Goal: Information Seeking & Learning: Learn about a topic

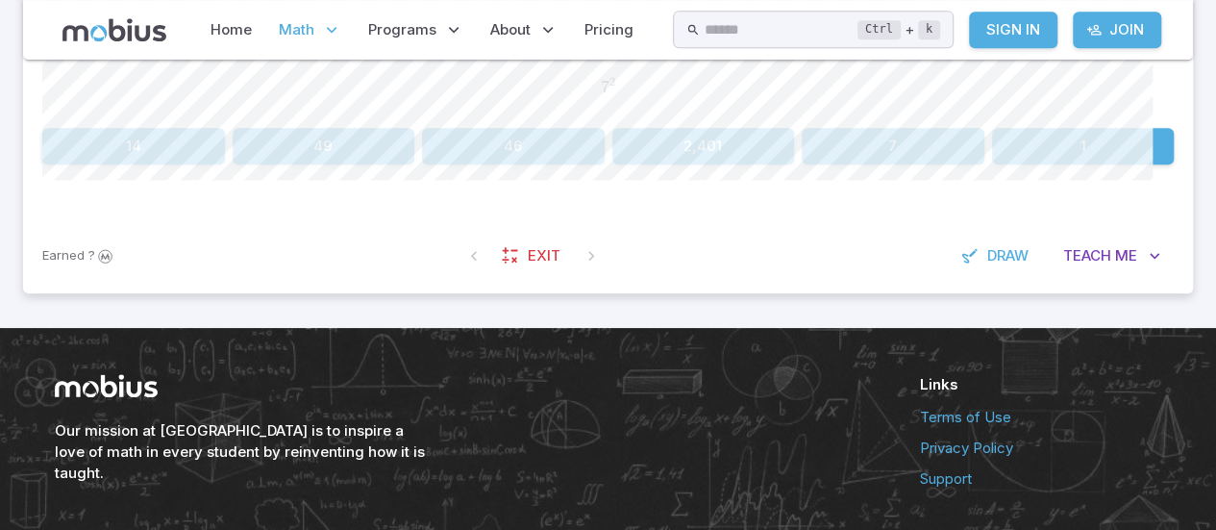
click at [346, 164] on button "49" at bounding box center [324, 146] width 183 height 37
click at [879, 164] on button "121" at bounding box center [893, 146] width 183 height 37
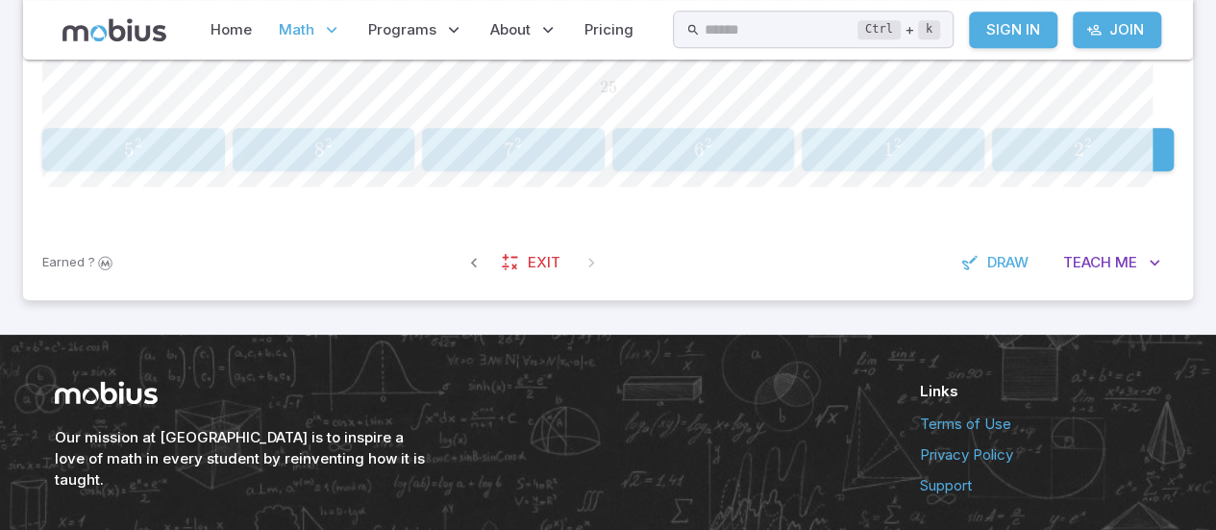
click at [734, 98] on span "25" at bounding box center [607, 87] width 1131 height 21
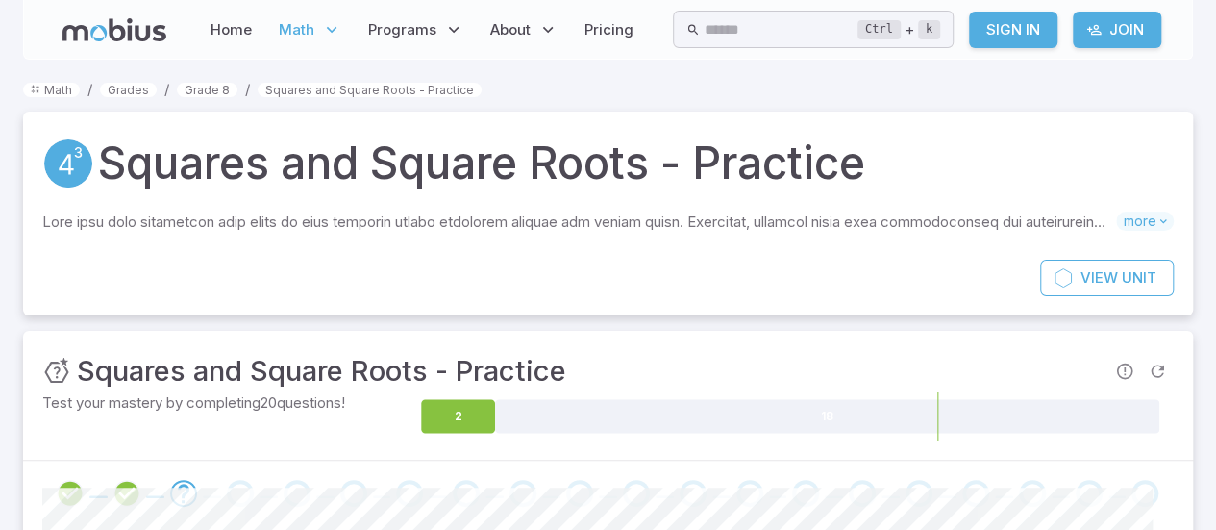
click at [796, 315] on div "View Unit" at bounding box center [608, 288] width 1170 height 56
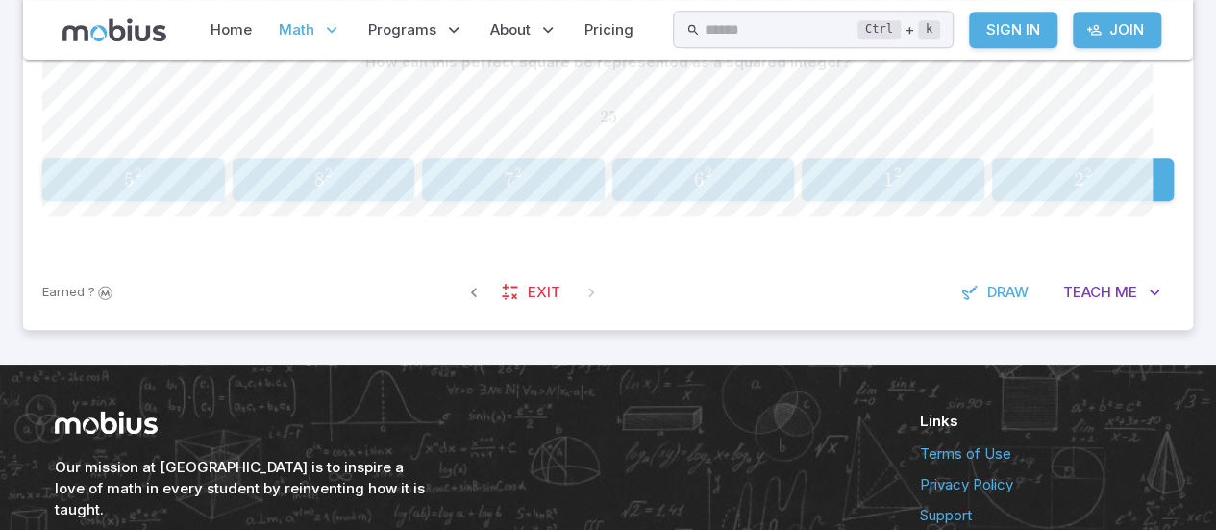
scroll to position [521, 0]
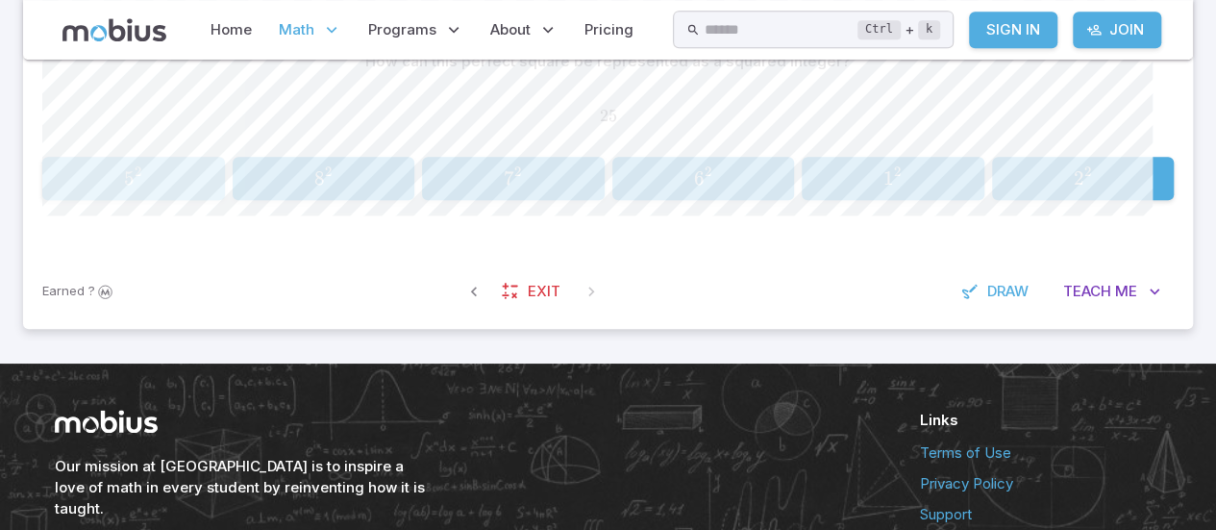
click at [198, 190] on span "5 2" at bounding box center [133, 178] width 170 height 24
click at [905, 190] on span "1 3 2" at bounding box center [892, 178] width 170 height 24
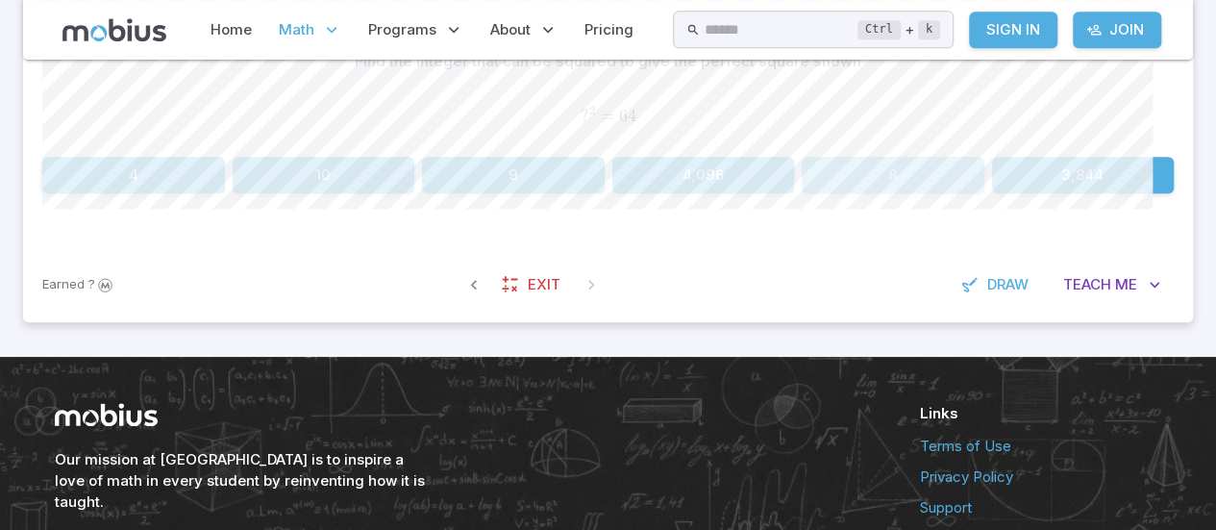
click at [894, 193] on button "8" at bounding box center [893, 175] width 183 height 37
click at [398, 193] on button "9" at bounding box center [324, 175] width 183 height 37
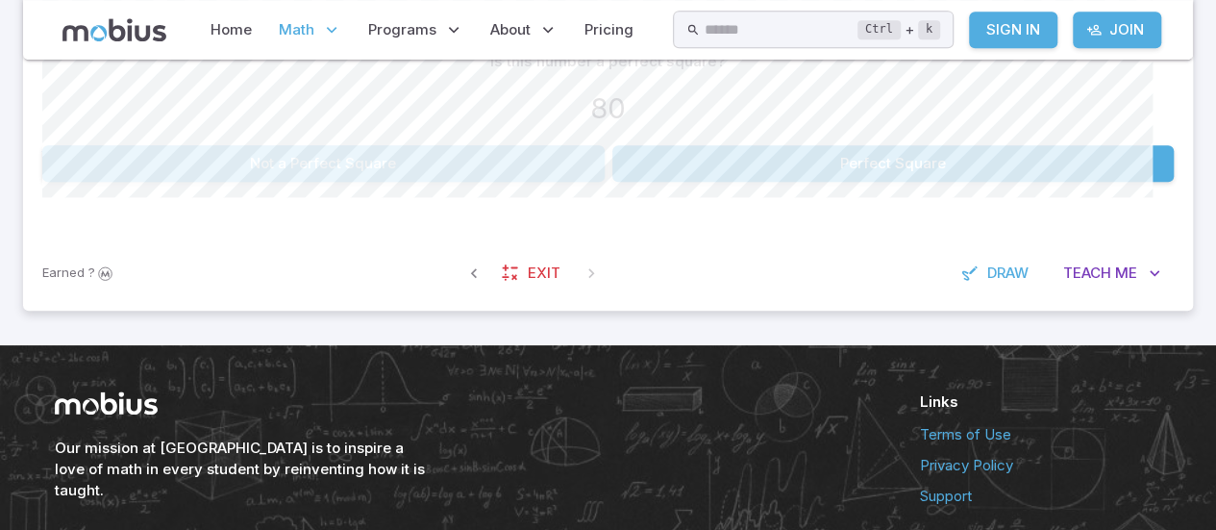
click at [422, 182] on button "Not a Perfect Square" at bounding box center [323, 163] width 562 height 37
